Goal: Transaction & Acquisition: Book appointment/travel/reservation

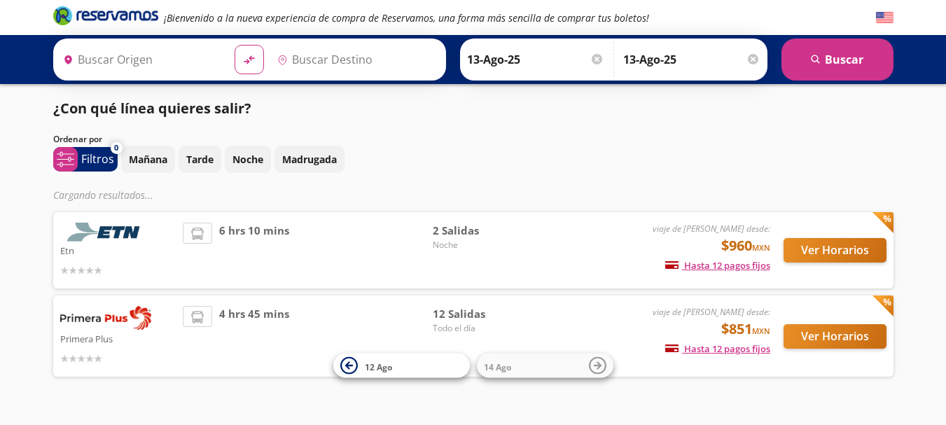
type input "[GEOGRAPHIC_DATA][PERSON_NAME], [GEOGRAPHIC_DATA][PERSON_NAME]"
type input "[GEOGRAPHIC_DATA], [GEOGRAPHIC_DATA]"
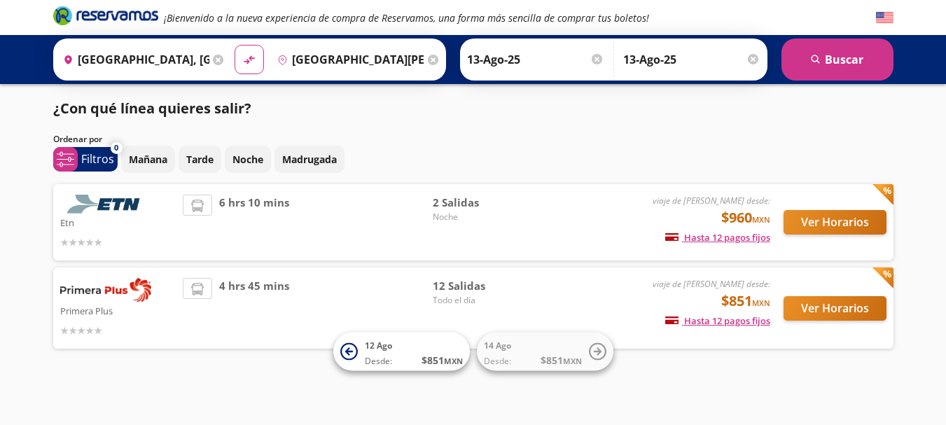
click at [121, 287] on img at bounding box center [105, 290] width 91 height 24
click at [809, 308] on button "Ver Horarios" at bounding box center [834, 308] width 103 height 24
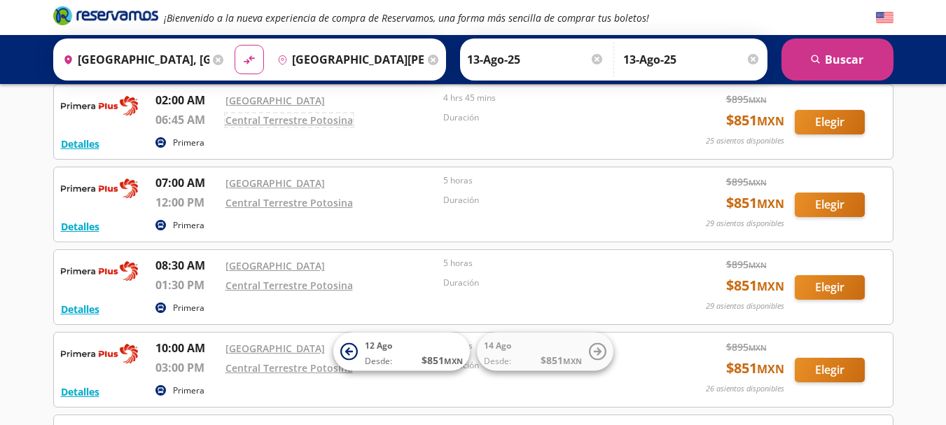
scroll to position [168, 0]
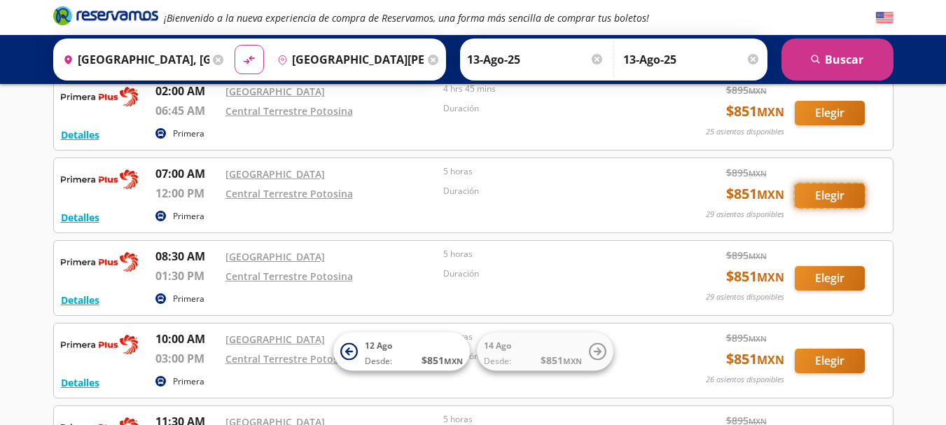
click at [808, 199] on button "Elegir" at bounding box center [829, 195] width 70 height 24
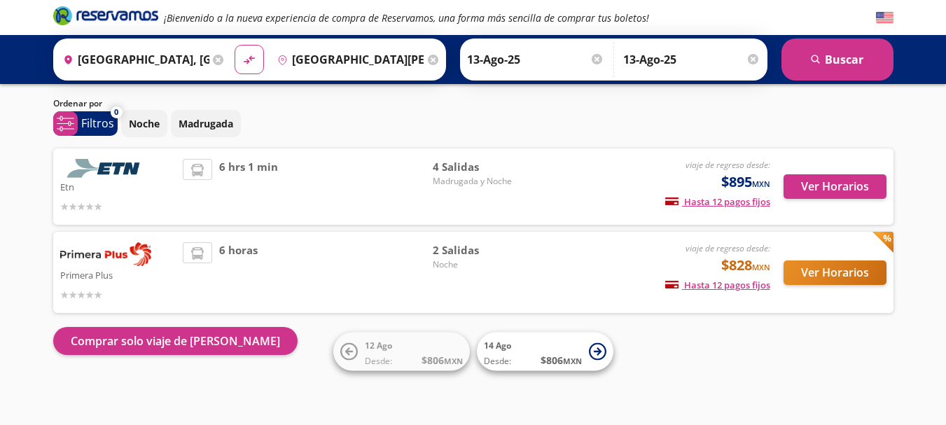
scroll to position [36, 0]
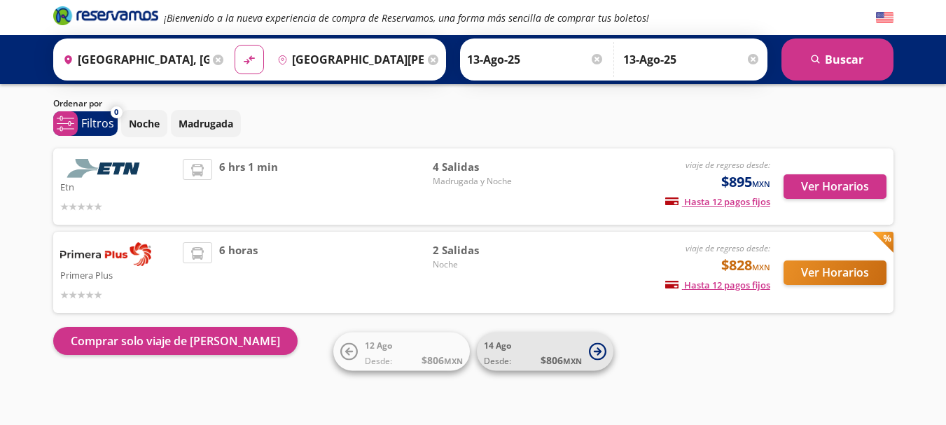
click at [503, 348] on span "14 Ago" at bounding box center [497, 345] width 27 height 12
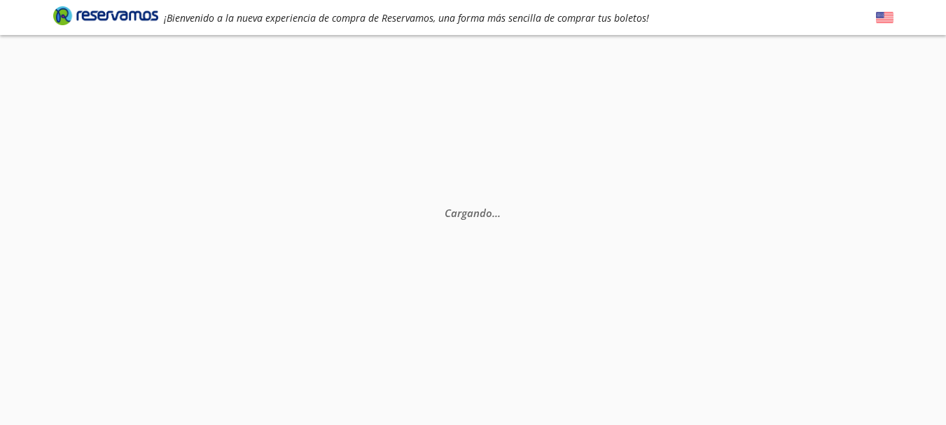
click at [503, 348] on div "Cargando . . ." at bounding box center [473, 247] width 946 height 425
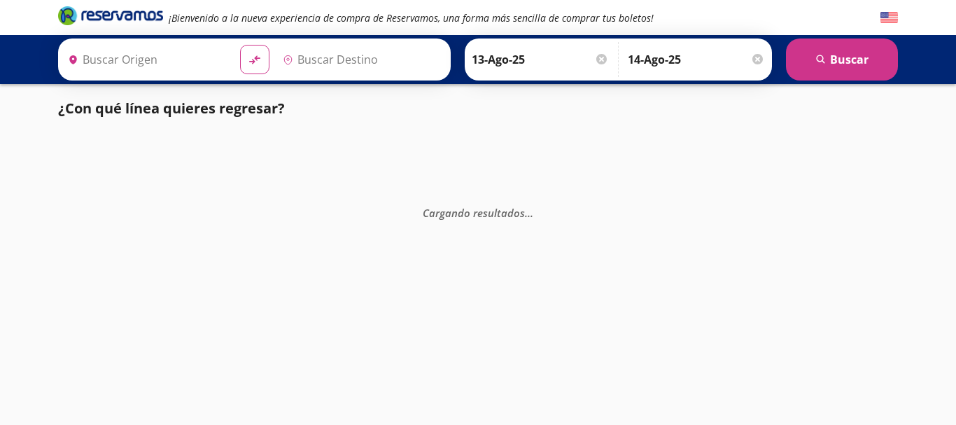
type input "[GEOGRAPHIC_DATA], [GEOGRAPHIC_DATA]"
type input "[GEOGRAPHIC_DATA][PERSON_NAME], [GEOGRAPHIC_DATA][PERSON_NAME]"
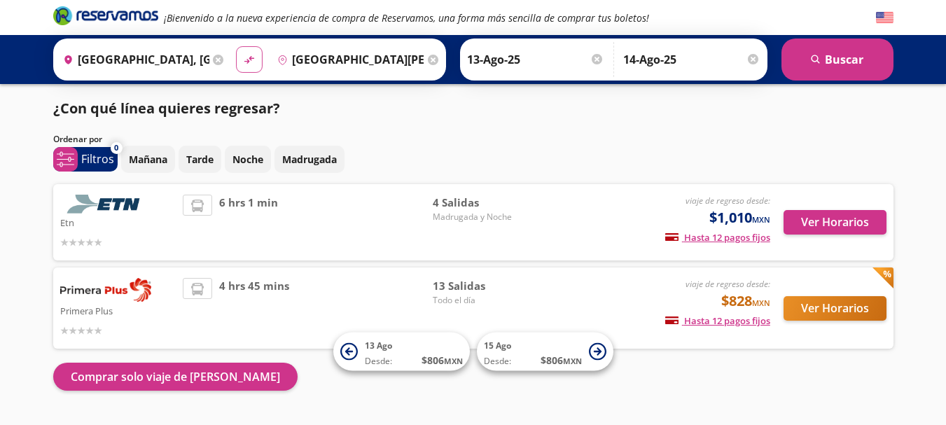
click at [251, 57] on icon "material-symbols:compare-arrows-rounded" at bounding box center [249, 59] width 13 height 13
type input "[GEOGRAPHIC_DATA][PERSON_NAME], [GEOGRAPHIC_DATA][PERSON_NAME]"
type input "[GEOGRAPHIC_DATA], [GEOGRAPHIC_DATA]"
click at [251, 57] on icon "material-symbols:compare-arrows-rounded" at bounding box center [249, 59] width 13 height 13
type input "[GEOGRAPHIC_DATA], [GEOGRAPHIC_DATA]"
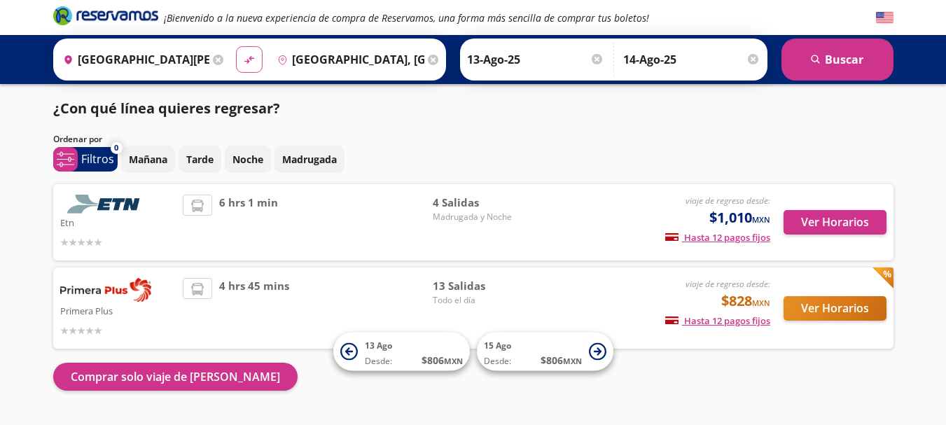
type input "[GEOGRAPHIC_DATA][PERSON_NAME], [GEOGRAPHIC_DATA][PERSON_NAME]"
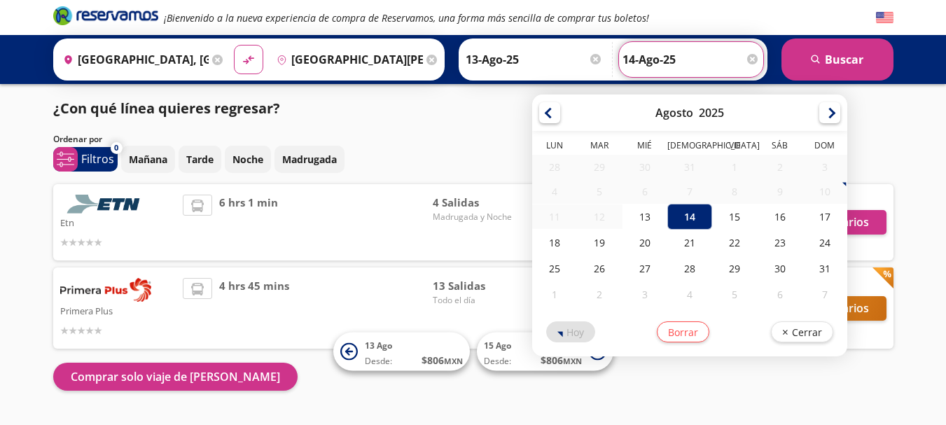
click at [649, 59] on input "14-Ago-25" at bounding box center [690, 59] width 137 height 35
click at [647, 216] on div "13" at bounding box center [644, 217] width 45 height 26
type input "13-Ago-25"
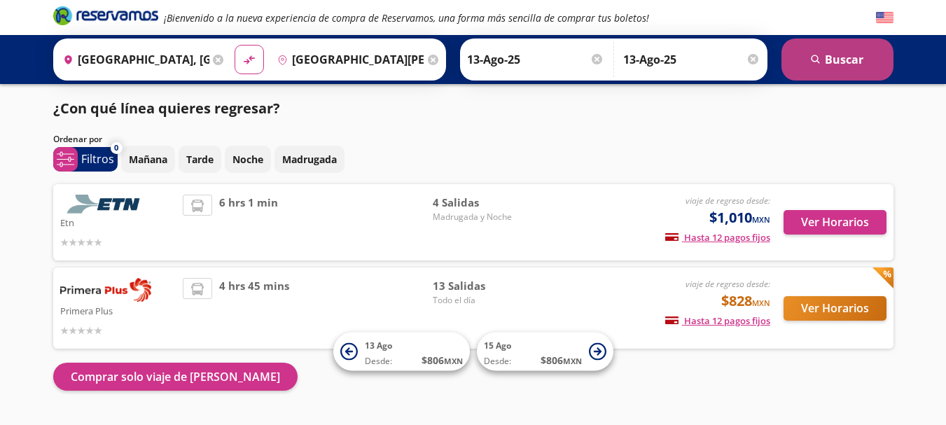
click at [829, 62] on button "search [GEOGRAPHIC_DATA]" at bounding box center [837, 59] width 112 height 42
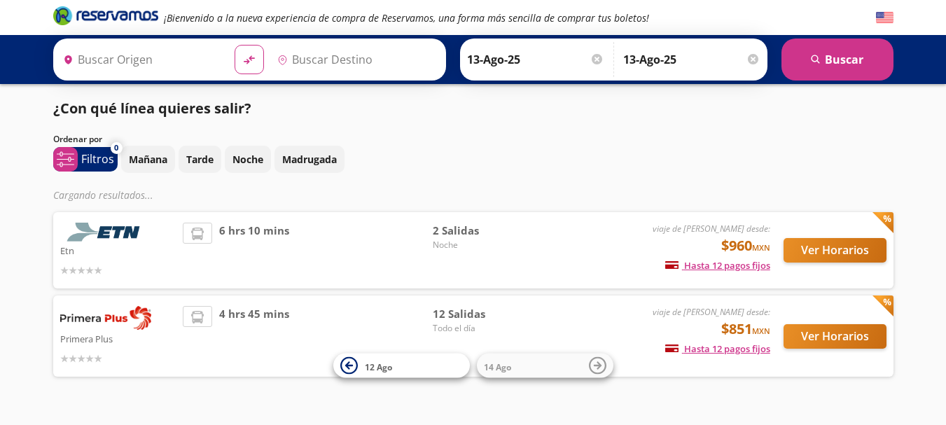
type input "[GEOGRAPHIC_DATA], [GEOGRAPHIC_DATA]"
type input "[GEOGRAPHIC_DATA][PERSON_NAME], [GEOGRAPHIC_DATA][PERSON_NAME]"
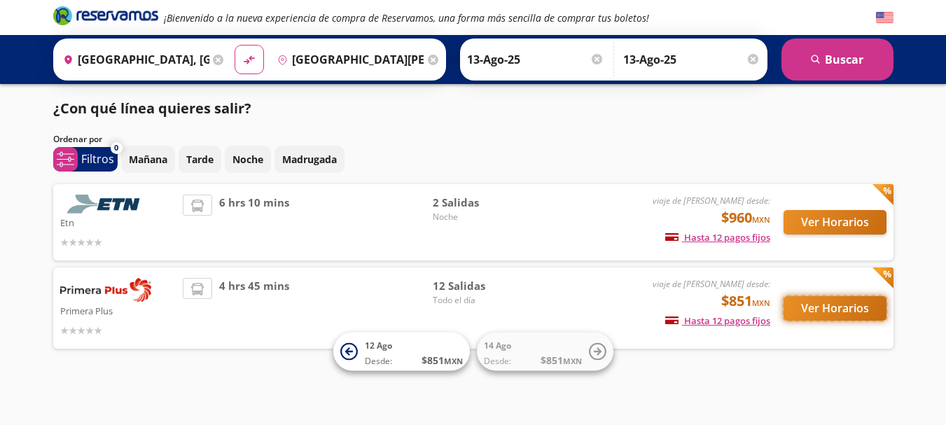
click at [854, 315] on button "Ver Horarios" at bounding box center [834, 308] width 103 height 24
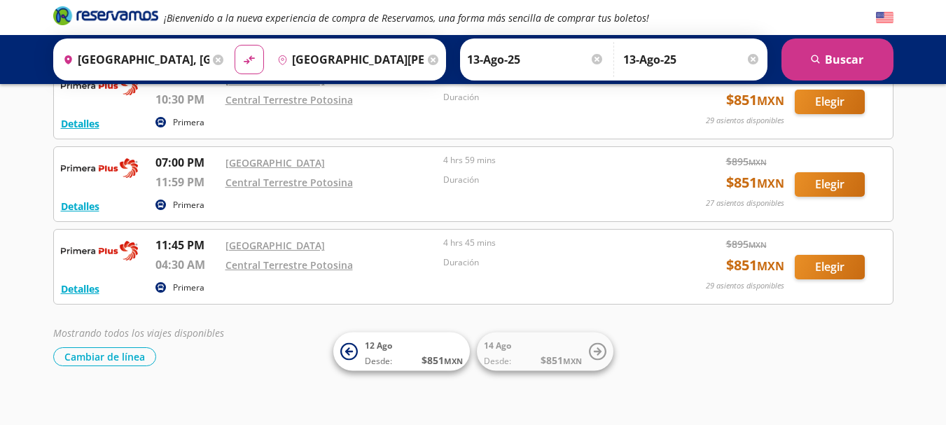
scroll to position [851, 0]
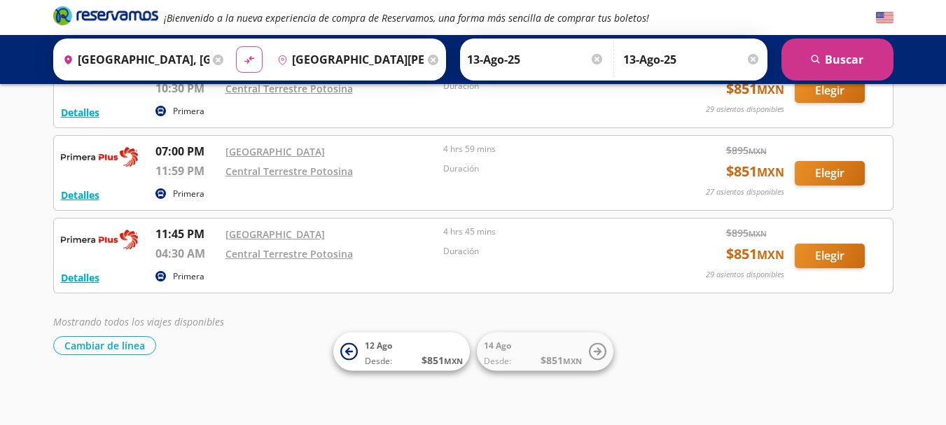
click at [253, 55] on icon "material-symbols:compare-arrows-rounded" at bounding box center [249, 59] width 13 height 13
type input "[GEOGRAPHIC_DATA][PERSON_NAME], [GEOGRAPHIC_DATA][PERSON_NAME]"
type input "[GEOGRAPHIC_DATA], [GEOGRAPHIC_DATA]"
click at [244, 63] on icon "material-symbols:compare-arrows-rounded" at bounding box center [249, 59] width 13 height 13
type input "[GEOGRAPHIC_DATA], [GEOGRAPHIC_DATA]"
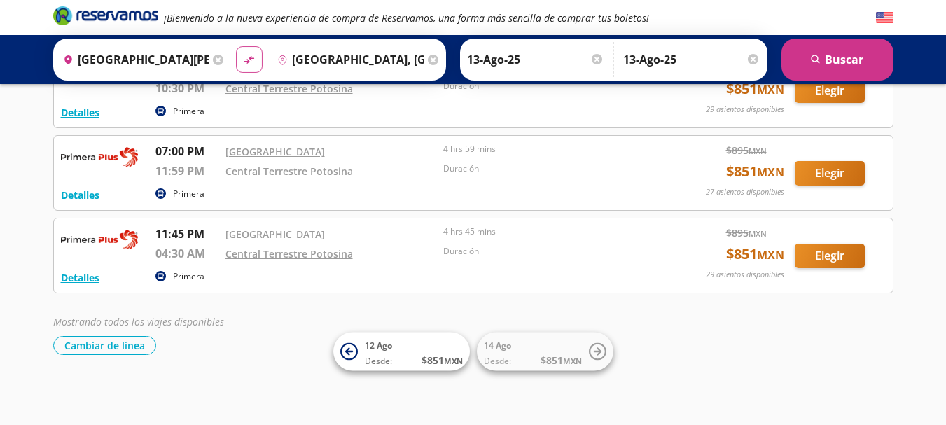
type input "[GEOGRAPHIC_DATA][PERSON_NAME], [GEOGRAPHIC_DATA][PERSON_NAME]"
click at [253, 57] on icon "material-symbols:compare-arrows-rounded" at bounding box center [249, 59] width 13 height 13
type input "[GEOGRAPHIC_DATA][PERSON_NAME], [GEOGRAPHIC_DATA][PERSON_NAME]"
type input "[GEOGRAPHIC_DATA], [GEOGRAPHIC_DATA]"
click at [873, 57] on button "search [GEOGRAPHIC_DATA]" at bounding box center [837, 59] width 112 height 42
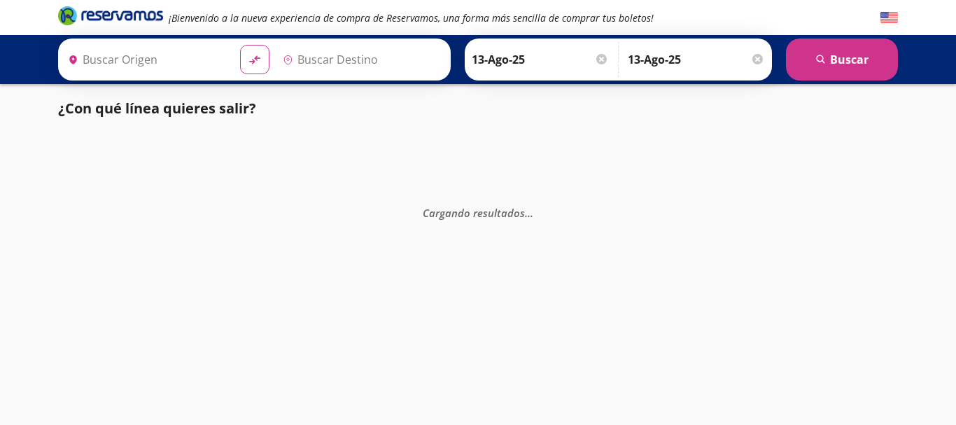
type input "[GEOGRAPHIC_DATA][PERSON_NAME], [GEOGRAPHIC_DATA][PERSON_NAME]"
type input "[GEOGRAPHIC_DATA], [GEOGRAPHIC_DATA]"
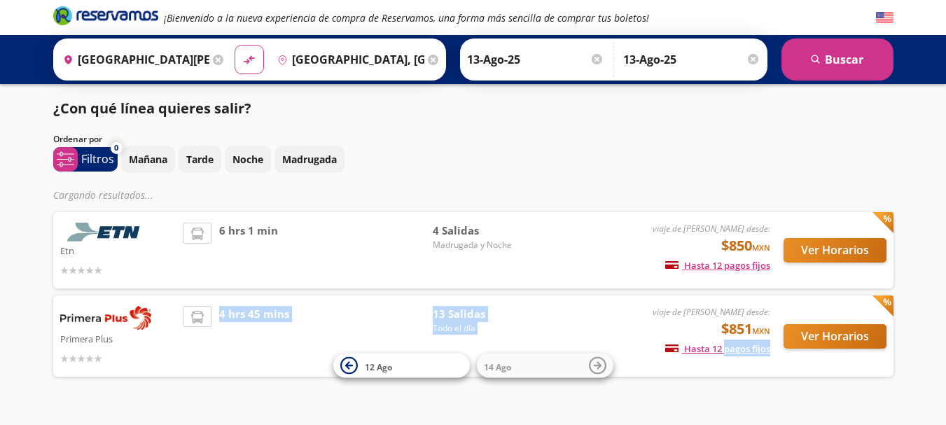
drag, startPoint x: 724, startPoint y: 387, endPoint x: 797, endPoint y: 358, distance: 78.5
click at [797, 358] on div "¡Bienvenido a la nueva experiencia de compra de Reservamos, una forma más senci…" at bounding box center [473, 227] width 946 height 454
click at [819, 336] on button "Ver Horarios" at bounding box center [834, 336] width 103 height 24
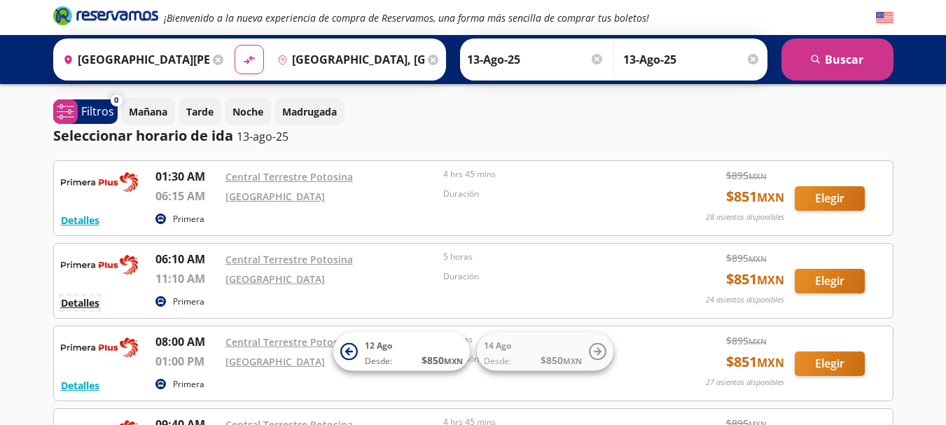
click at [63, 299] on button "Detalles" at bounding box center [80, 302] width 38 height 15
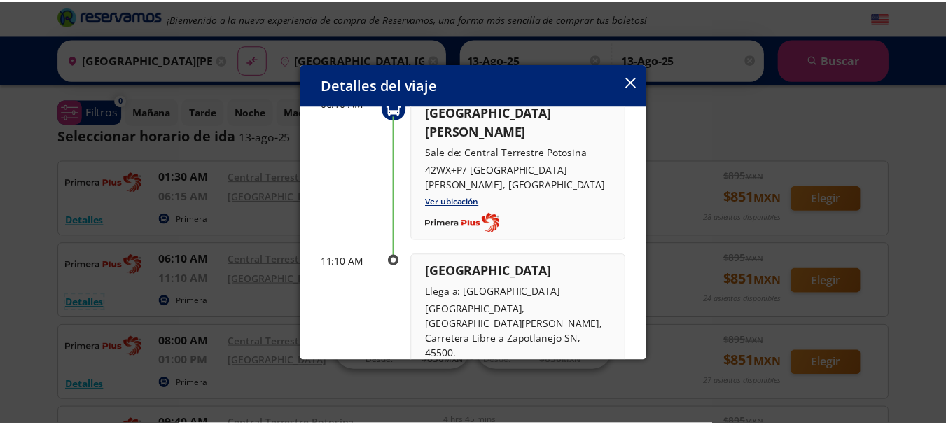
scroll to position [112, 0]
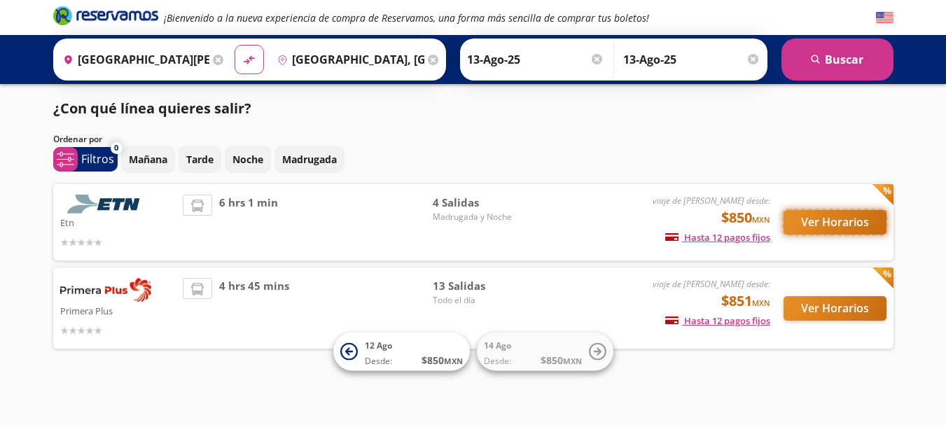
click at [816, 218] on button "Ver Horarios" at bounding box center [834, 222] width 103 height 24
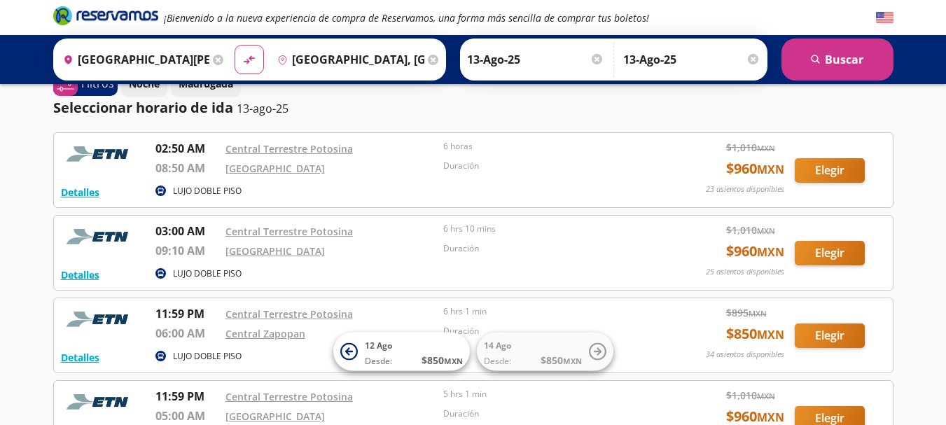
scroll to position [56, 0]
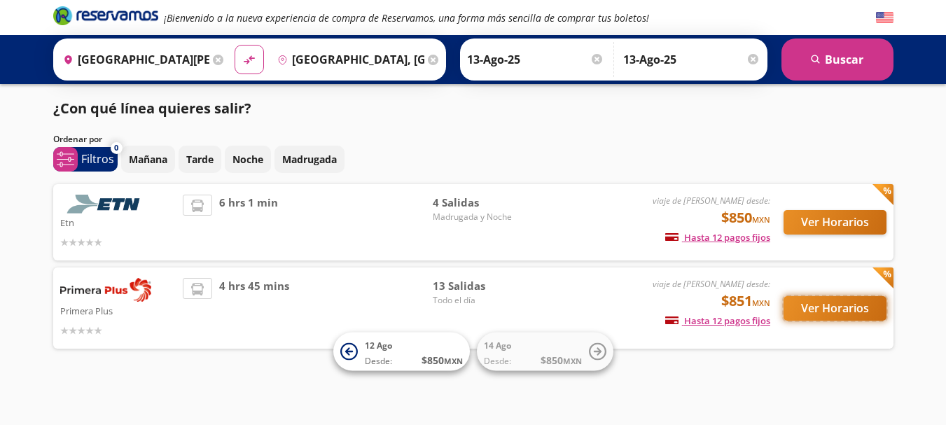
click at [827, 304] on button "Ver Horarios" at bounding box center [834, 308] width 103 height 24
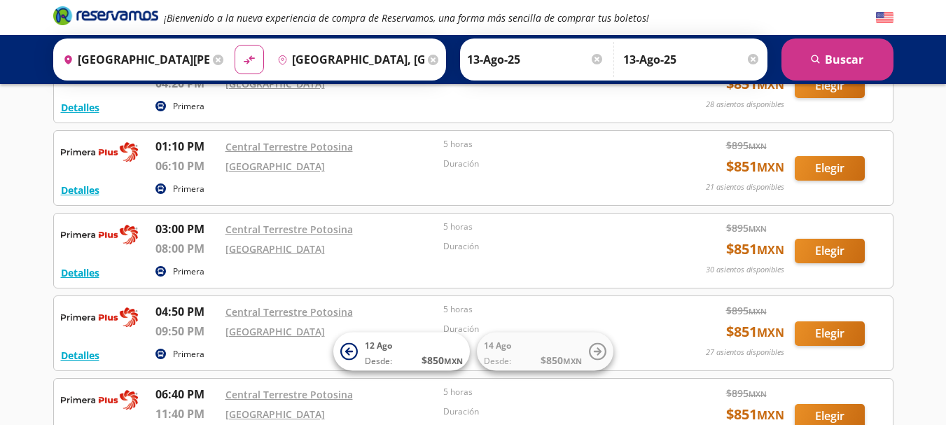
scroll to position [448, 0]
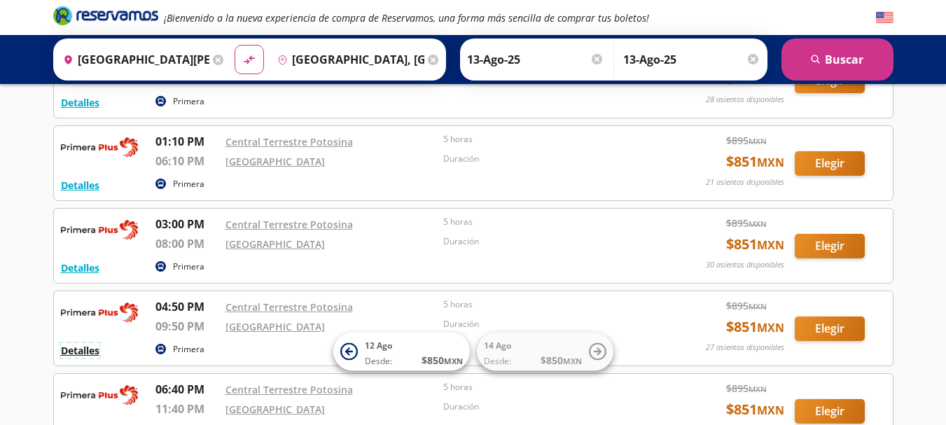
click at [90, 350] on button "Detalles" at bounding box center [80, 350] width 38 height 15
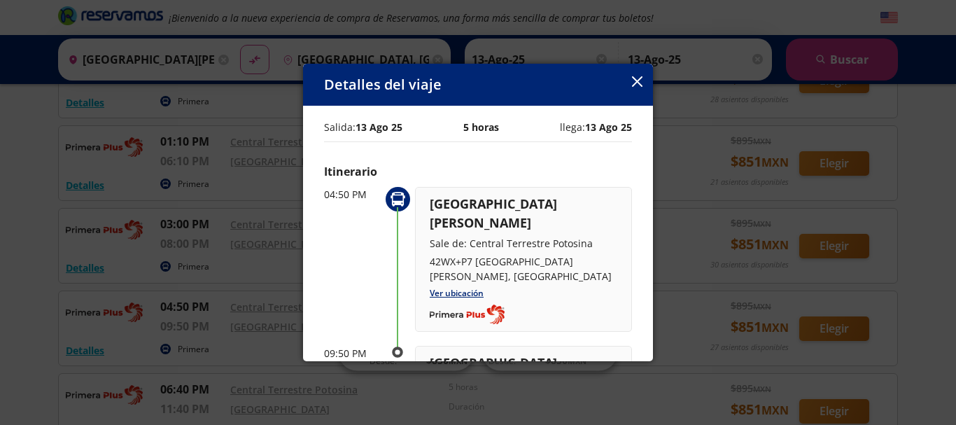
click at [188, 225] on div "Detalles del viaje Salida: [DATE] 5 horas llega: [DATE] Itinerario 04:50 PM [GE…" at bounding box center [478, 212] width 956 height 425
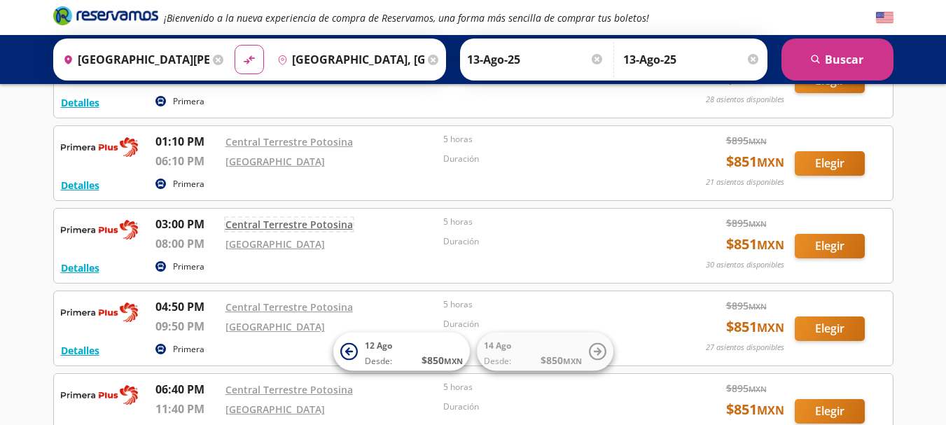
click at [299, 225] on link "Central Terrestre Potosina" at bounding box center [288, 224] width 127 height 13
